Goal: Task Accomplishment & Management: Use online tool/utility

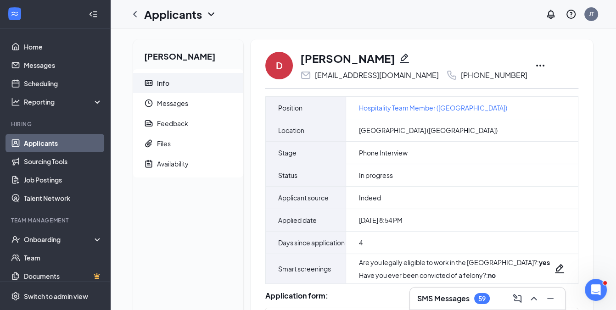
click at [544, 66] on icon "Ellipses" at bounding box center [540, 66] width 8 height 2
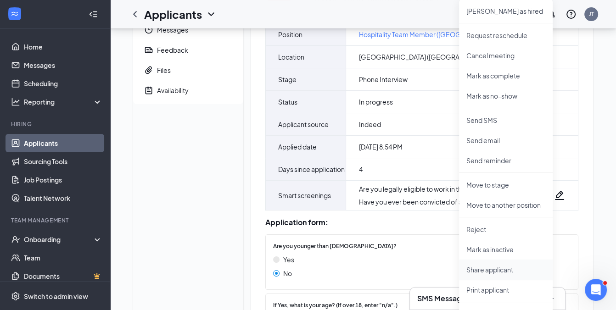
scroll to position [84, 0]
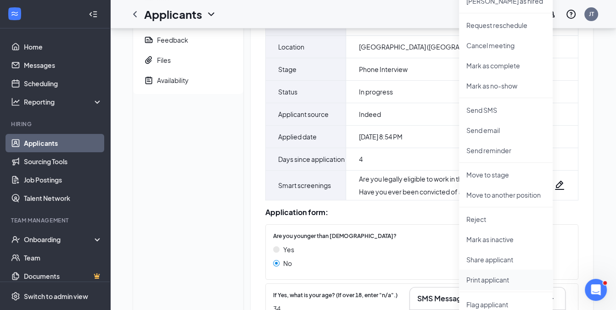
click at [487, 280] on p "Print applicant" at bounding box center [505, 279] width 79 height 9
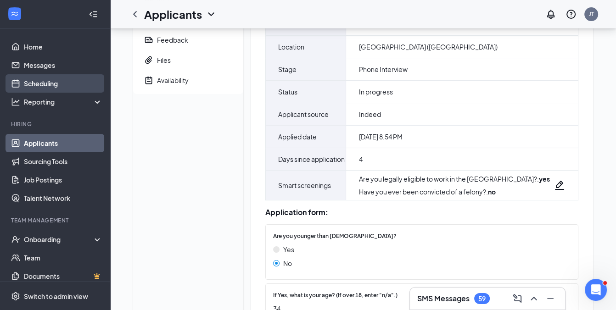
click at [56, 84] on link "Scheduling" at bounding box center [63, 83] width 78 height 18
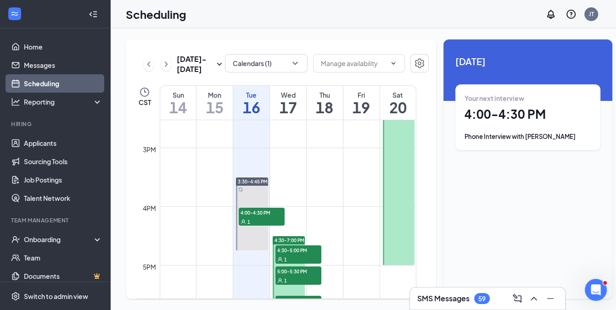
scroll to position [858, 0]
